Goal: Information Seeking & Learning: Find specific fact

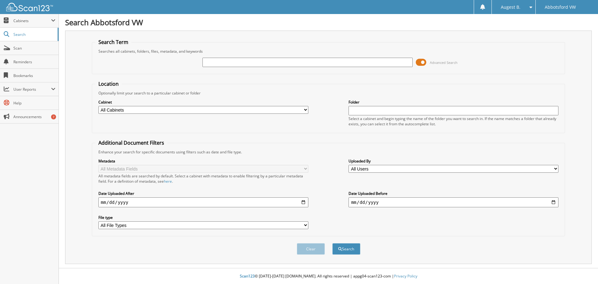
click at [216, 63] on input "text" at bounding box center [307, 62] width 210 height 9
type input "tg042194"
click at [352, 252] on button "Search" at bounding box center [346, 249] width 28 height 12
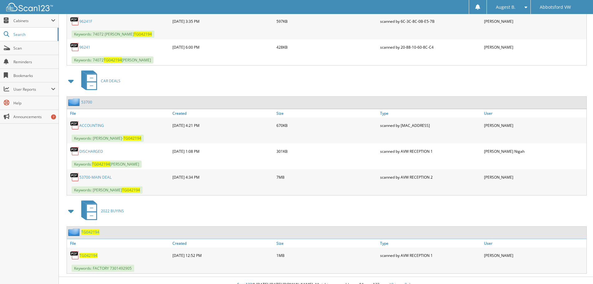
scroll to position [637, 0]
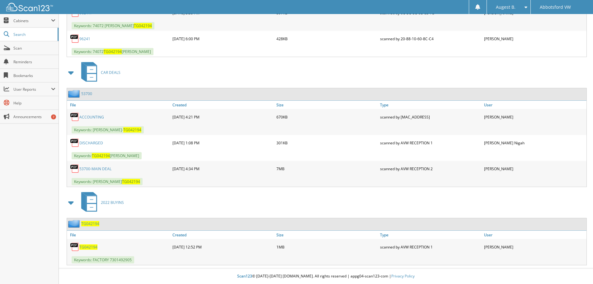
click at [90, 168] on link "53700-MAIN DEAL" at bounding box center [95, 168] width 32 height 5
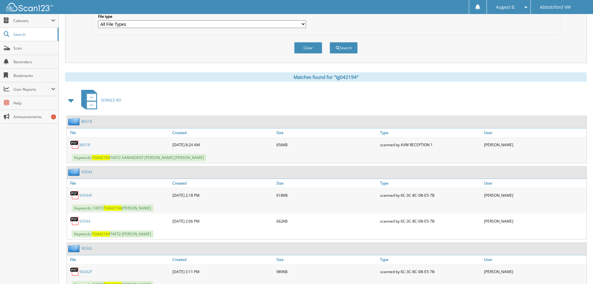
scroll to position [0, 0]
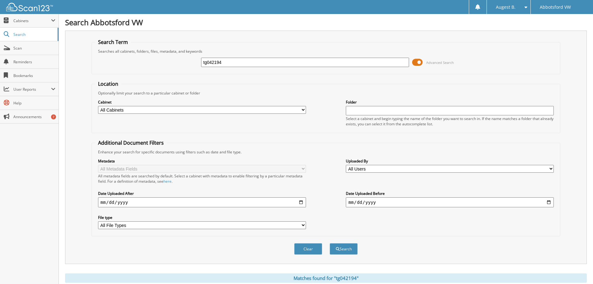
click at [240, 61] on input "tg042194" at bounding box center [305, 62] width 208 height 9
click at [204, 65] on input "tg042194" at bounding box center [305, 62] width 208 height 9
type input "t"
paste input "AN532727 PPM MCWHIRTER SUKI 06/10 - showing as eligable in vw hub - emailed idh…"
type input "AN532727 PPM MCWHIRTER SUKI 06/10 - showing as eligable in vw hub - emailed idh…"
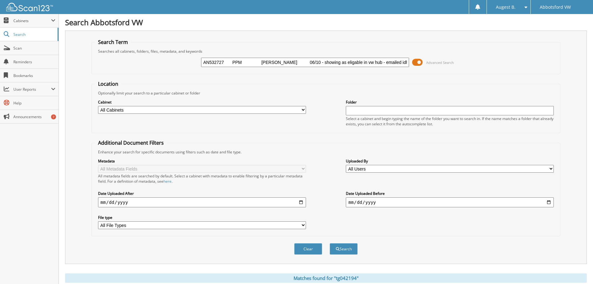
drag, startPoint x: 260, startPoint y: 61, endPoint x: 187, endPoint y: 61, distance: 72.5
click at [187, 61] on div "AN532727 PPM MCWHIRTER SUKI 06/10 - showing as eligable in vw hub - emailed idh…" at bounding box center [326, 62] width 462 height 17
type input "mcwhirter"
click at [330, 243] on button "Search" at bounding box center [344, 249] width 28 height 12
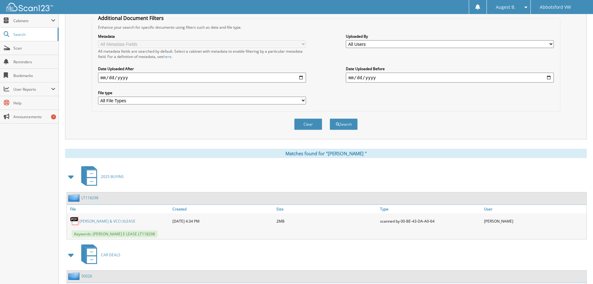
scroll to position [280, 0]
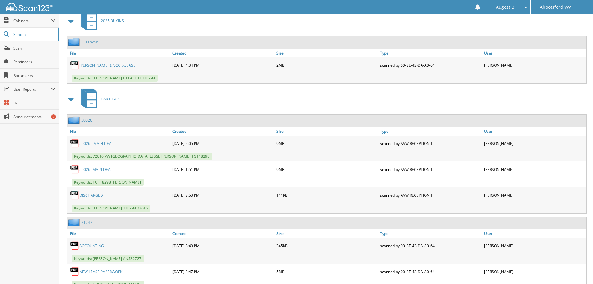
click at [100, 143] on link "50026 - MAIN DEAL" at bounding box center [96, 143] width 34 height 5
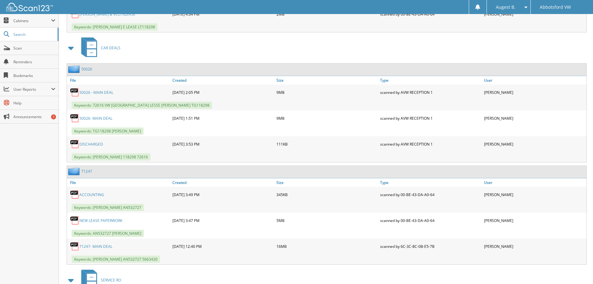
scroll to position [342, 0]
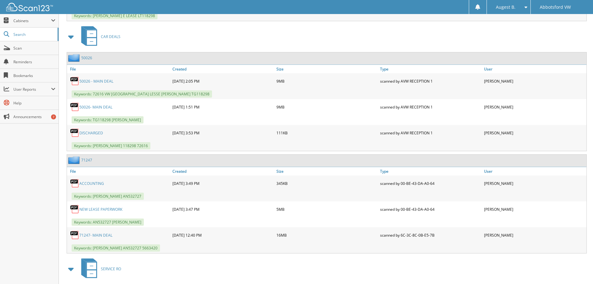
click at [100, 236] on link "71247- MAIN DEAL" at bounding box center [95, 234] width 33 height 5
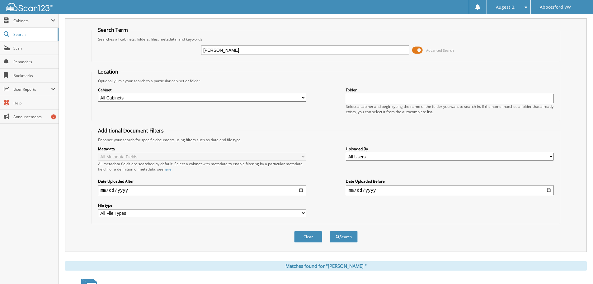
scroll to position [0, 0]
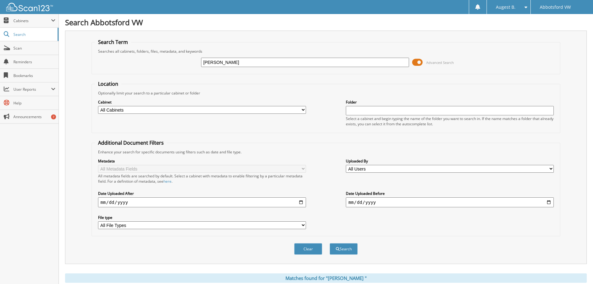
click at [236, 65] on input "mcwhirter" at bounding box center [305, 62] width 208 height 9
drag, startPoint x: 236, startPoint y: 65, endPoint x: 176, endPoint y: 54, distance: 60.5
click at [176, 54] on fieldset "Search Term Searches all cabinets, folders, files, metadata, and keywords mcwhi…" at bounding box center [326, 56] width 469 height 35
type input "griffioen"
click at [346, 247] on button "Search" at bounding box center [344, 249] width 28 height 12
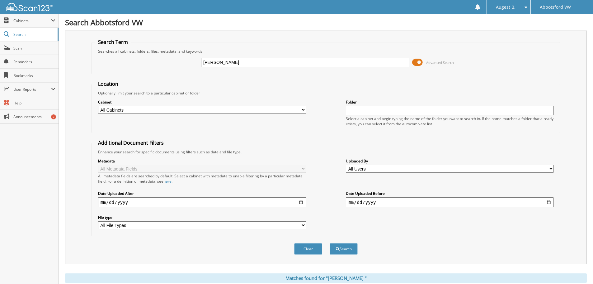
drag, startPoint x: 238, startPoint y: 64, endPoint x: 215, endPoint y: 63, distance: 22.1
click at [215, 63] on input "griffioen" at bounding box center [305, 62] width 208 height 9
click at [227, 61] on input "griffioen" at bounding box center [305, 62] width 208 height 9
drag, startPoint x: 227, startPoint y: 61, endPoint x: 187, endPoint y: 61, distance: 40.5
click at [187, 61] on div "griffioen Advanced Search" at bounding box center [326, 62] width 462 height 17
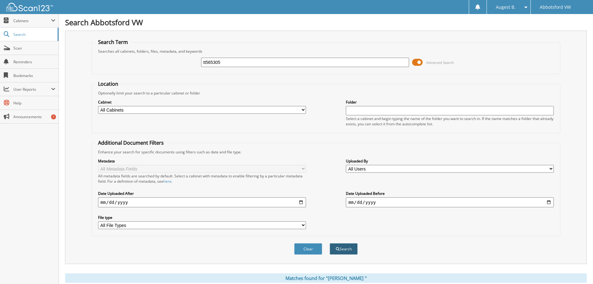
type input "tt565305"
click at [342, 252] on button "Search" at bounding box center [344, 249] width 28 height 12
